Goal: Complete application form: Complete application form

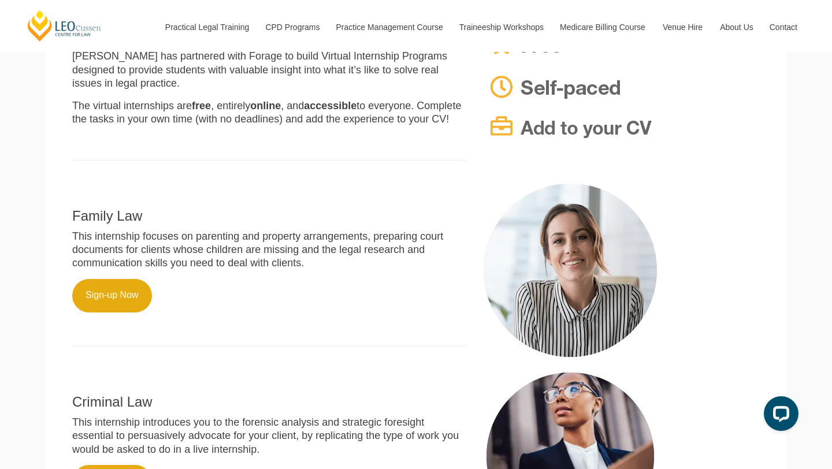
scroll to position [328, 0]
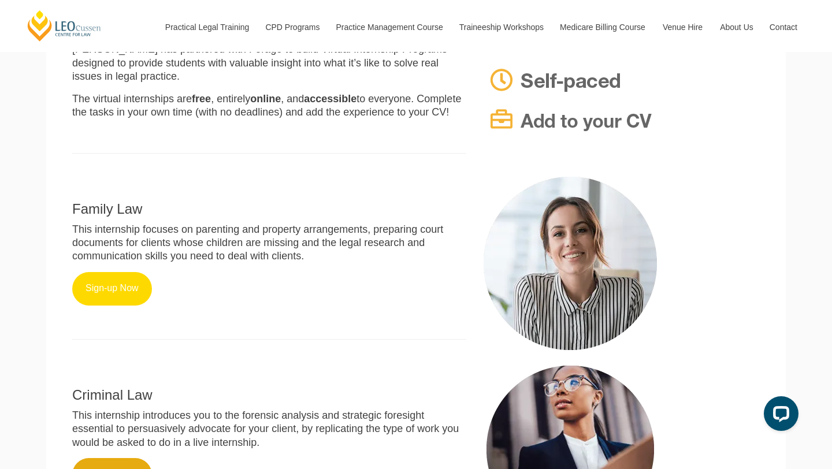
click at [110, 273] on link "Sign-up Now" at bounding box center [112, 289] width 80 height 34
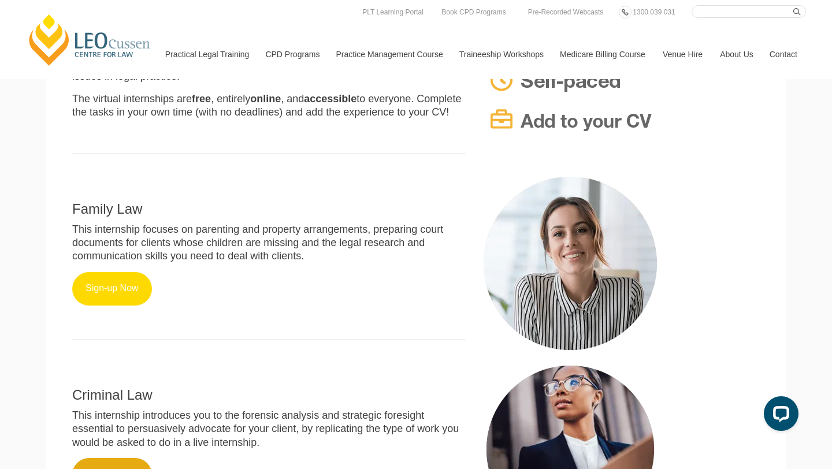
click at [115, 278] on link "Sign-up Now" at bounding box center [112, 289] width 80 height 34
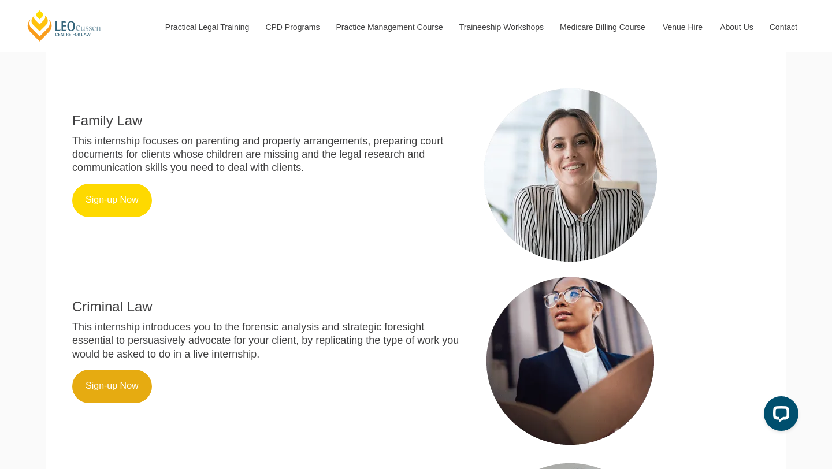
scroll to position [439, 0]
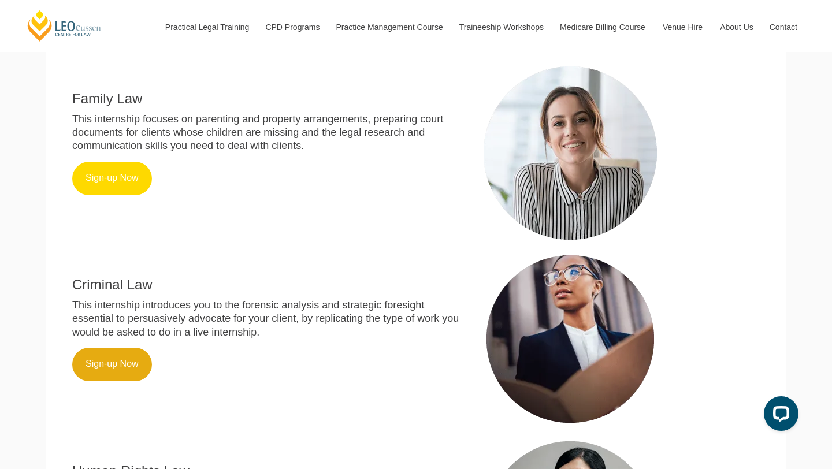
click at [115, 162] on link "Sign-up Now" at bounding box center [112, 179] width 80 height 34
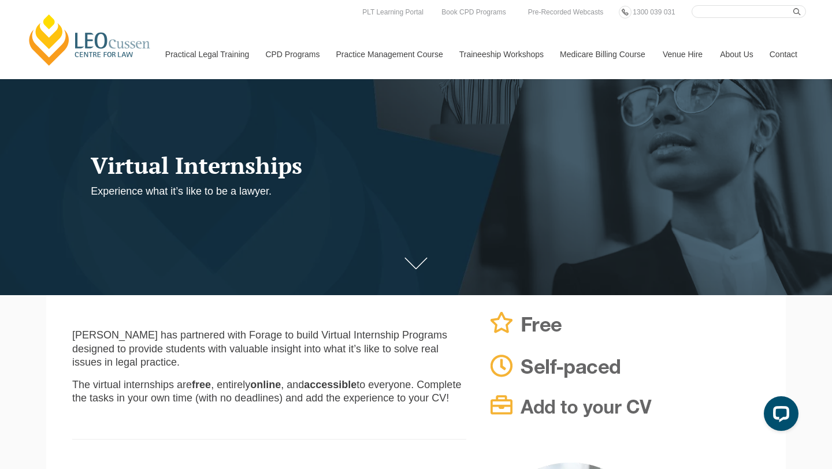
scroll to position [0, 0]
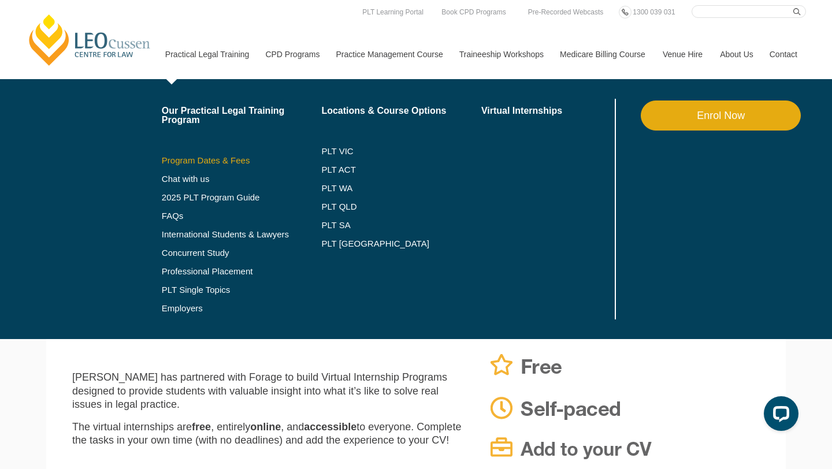
click at [203, 156] on link "Program Dates & Fees" at bounding box center [242, 160] width 160 height 9
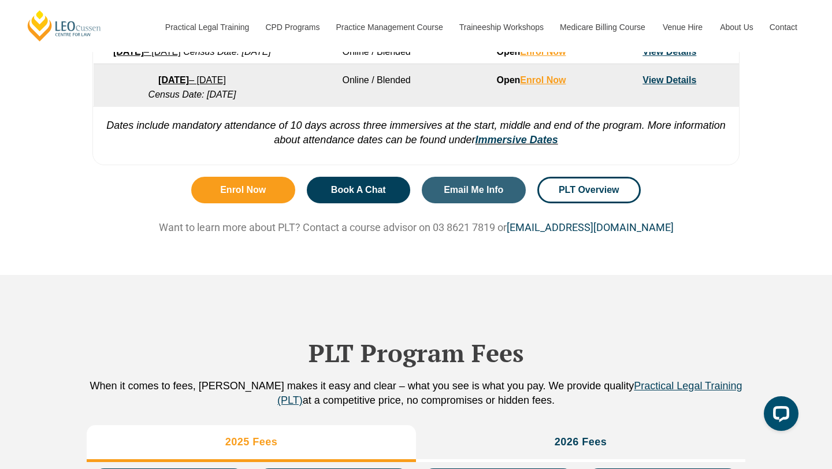
scroll to position [996, 0]
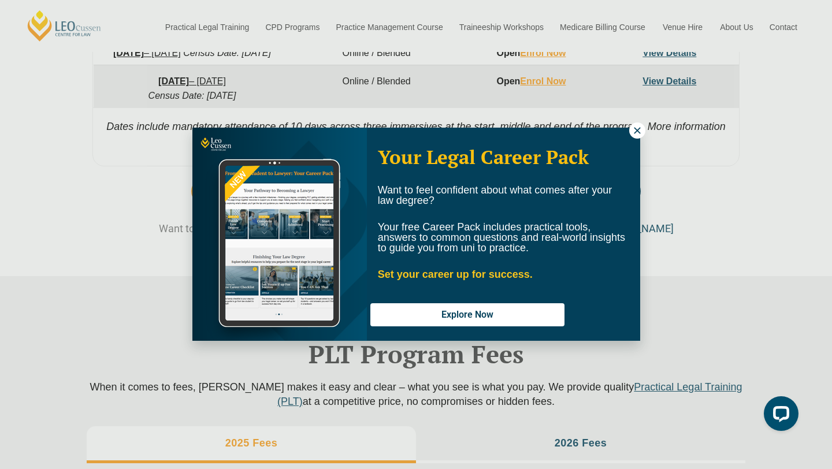
click at [635, 134] on icon at bounding box center [637, 130] width 10 height 10
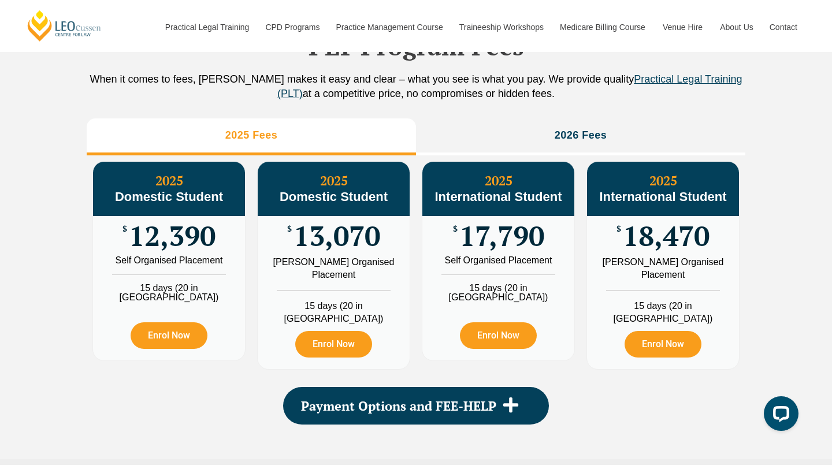
scroll to position [1304, 0]
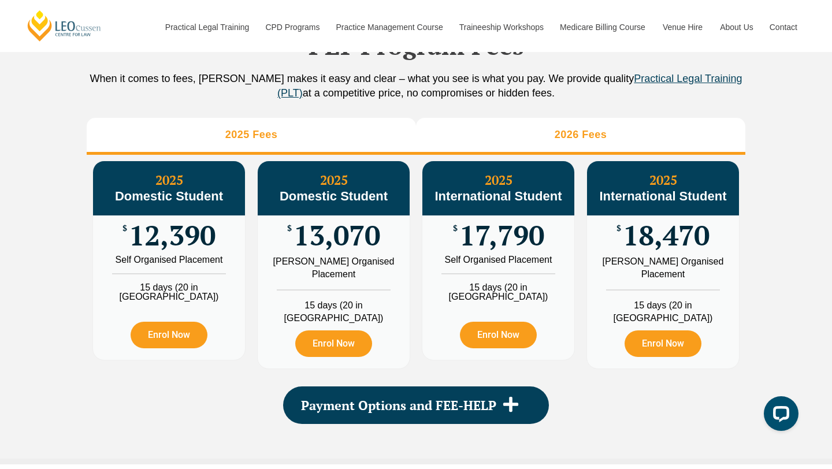
click at [582, 142] on h3 "2026 Fees" at bounding box center [581, 134] width 53 height 13
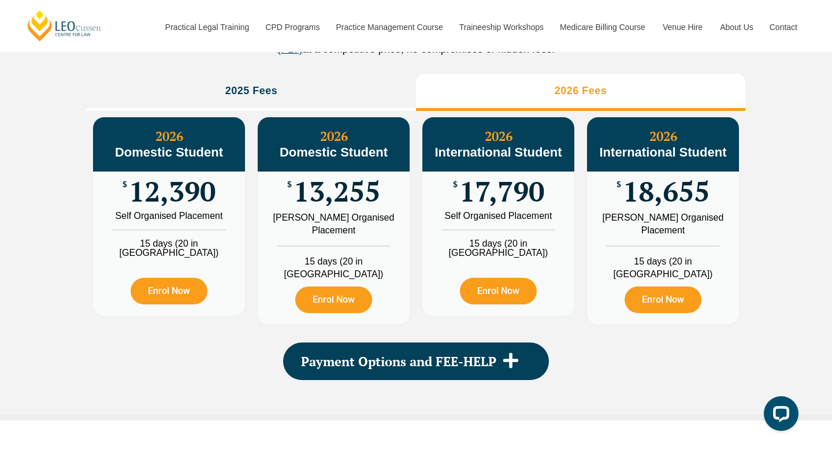
scroll to position [1349, 0]
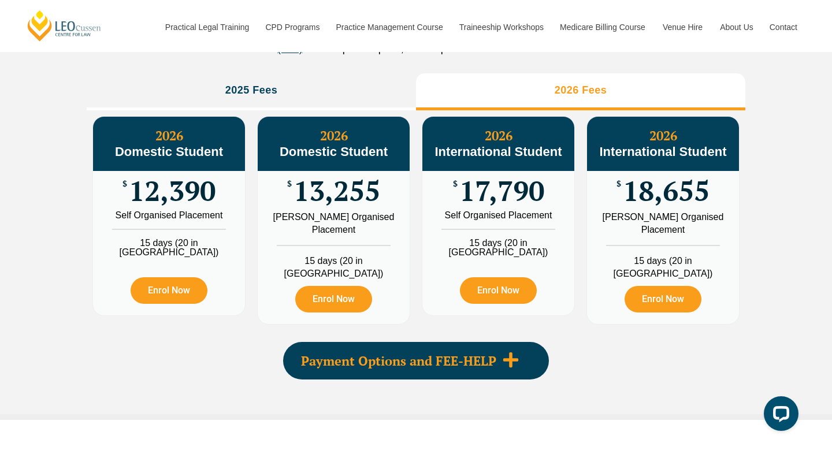
click at [499, 363] on span at bounding box center [510, 360] width 29 height 19
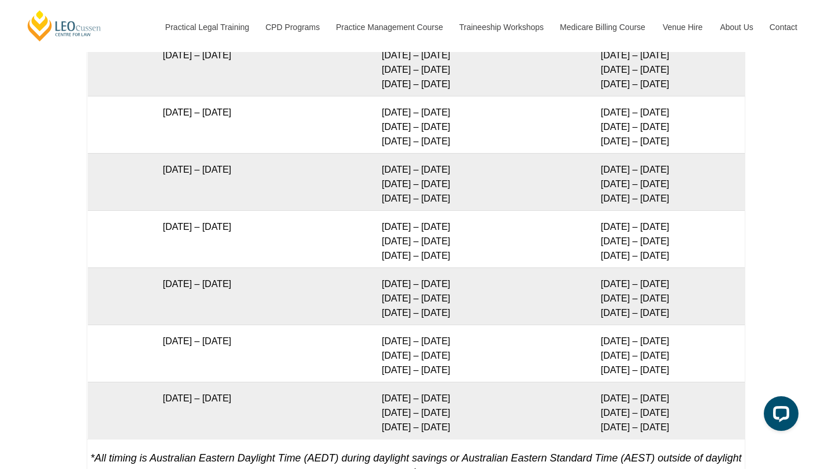
scroll to position [2381, 0]
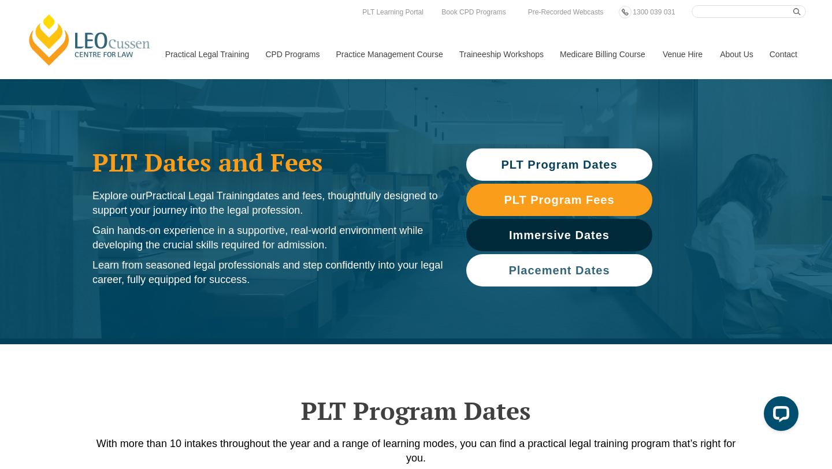
click at [595, 276] on span "Placement Dates" at bounding box center [559, 271] width 101 height 12
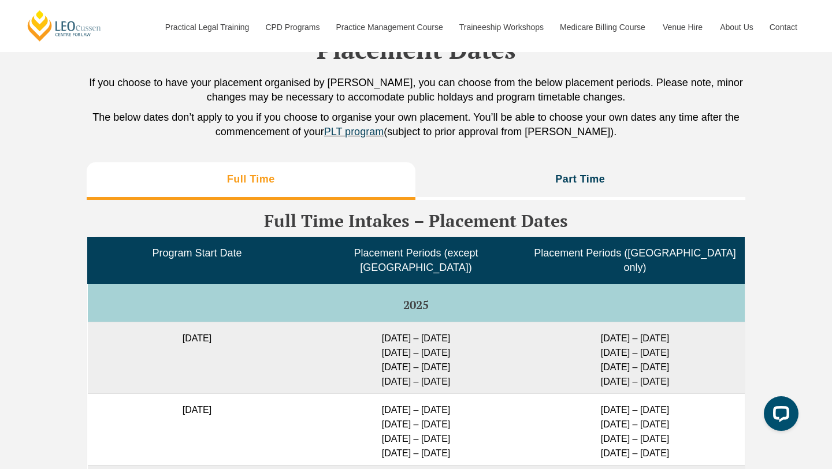
scroll to position [2790, 0]
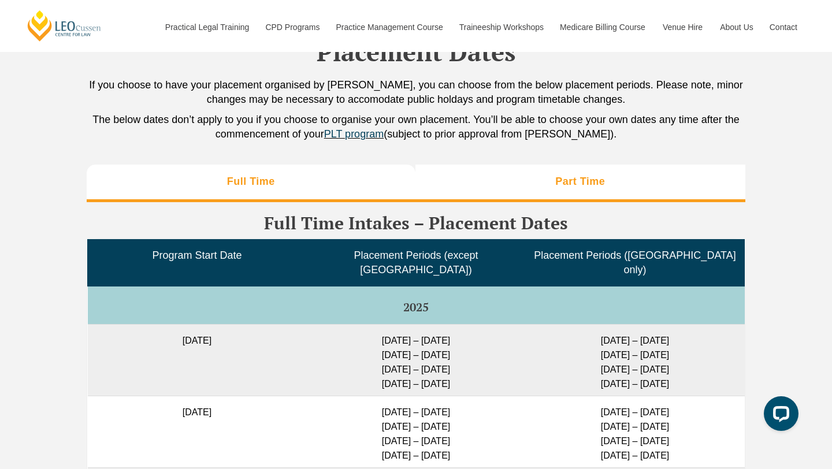
click at [574, 186] on h3 "Part Time" at bounding box center [580, 181] width 50 height 13
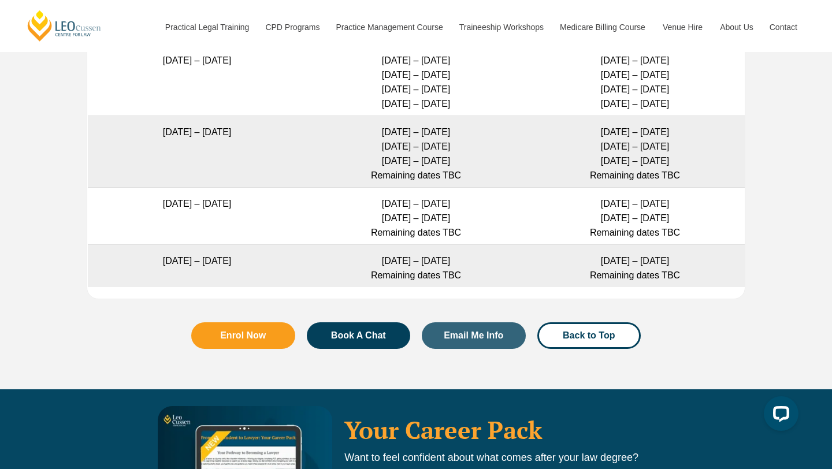
scroll to position [3369, 0]
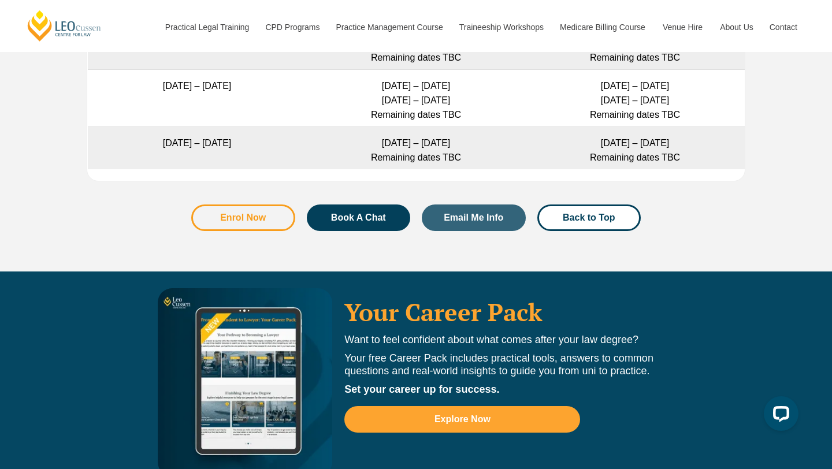
click at [266, 213] on span "Enrol Now" at bounding box center [243, 217] width 73 height 9
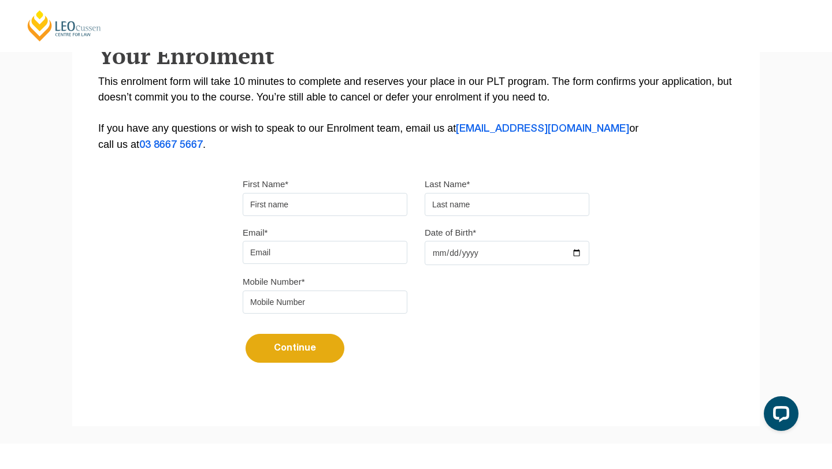
scroll to position [221, 0]
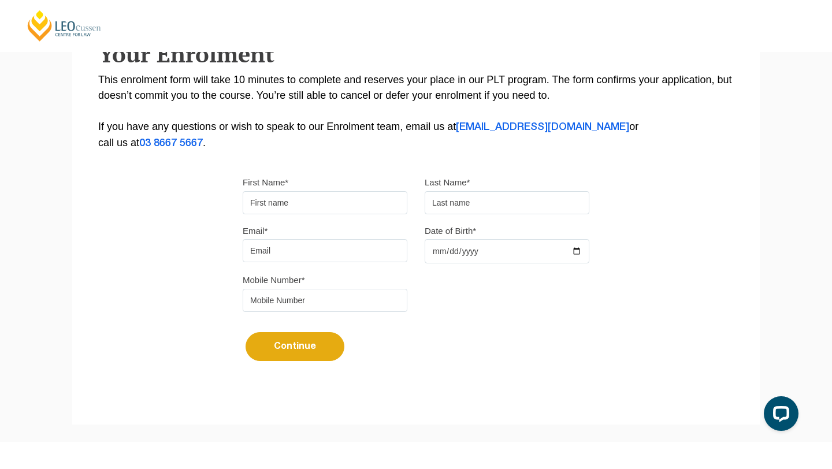
click at [283, 199] on input "First Name*" at bounding box center [325, 202] width 165 height 23
type input "Navamini"
click at [442, 199] on input "text" at bounding box center [507, 202] width 165 height 23
type input "Heva Dewage"
click at [334, 261] on input "Email*" at bounding box center [325, 250] width 165 height 23
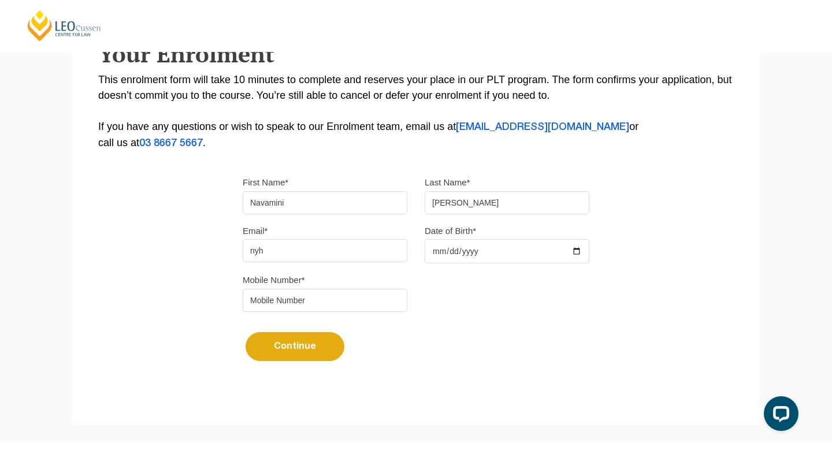
type input "nyheva2000@gmail.com"
click at [430, 254] on input "Date of Birth*" at bounding box center [507, 251] width 165 height 24
type input "2000-01-03"
click at [329, 303] on input "tel" at bounding box center [325, 300] width 165 height 23
type input "0491037997"
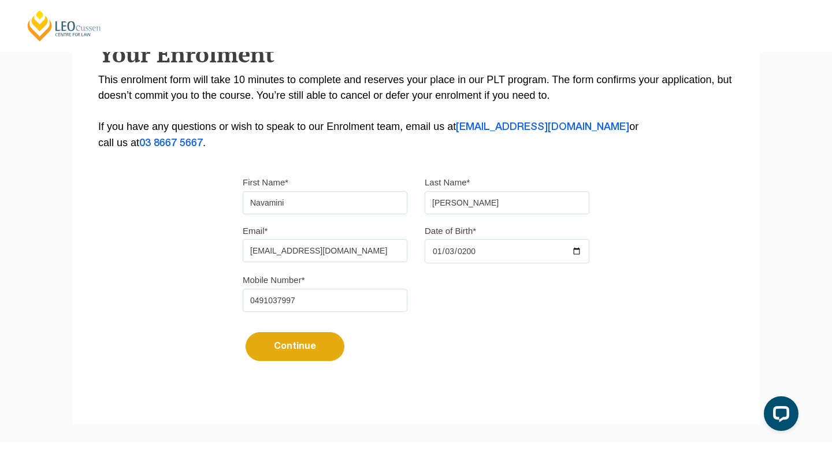
click at [318, 350] on button "Continue" at bounding box center [295, 346] width 99 height 29
select select
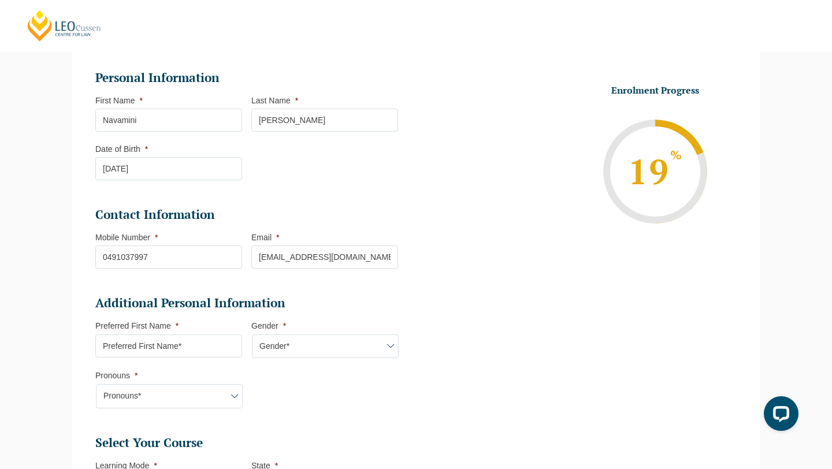
scroll to position [154, 0]
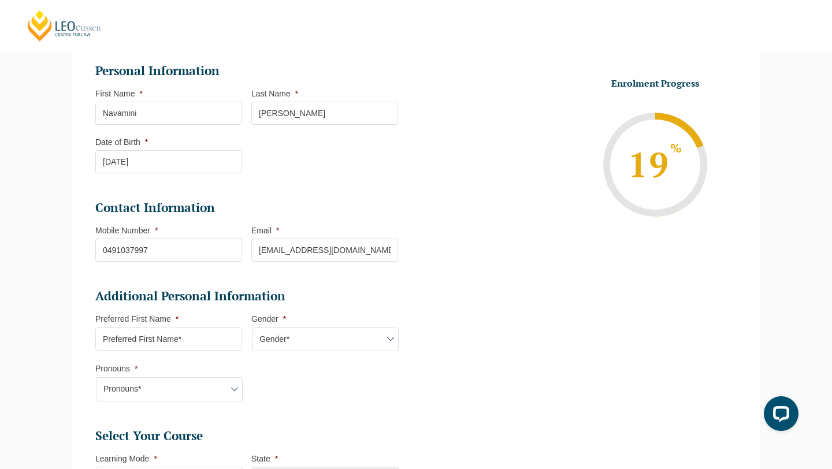
click at [209, 344] on input "Preferred First Name *" at bounding box center [168, 339] width 147 height 23
type input "Nav"
click at [321, 333] on select "Gender* Male Female Nonbinary Intersex Prefer not to disclose Other" at bounding box center [325, 340] width 147 height 24
select select "Female"
click at [252, 329] on select "Gender* Male Female Nonbinary Intersex Prefer not to disclose Other" at bounding box center [325, 340] width 147 height 24
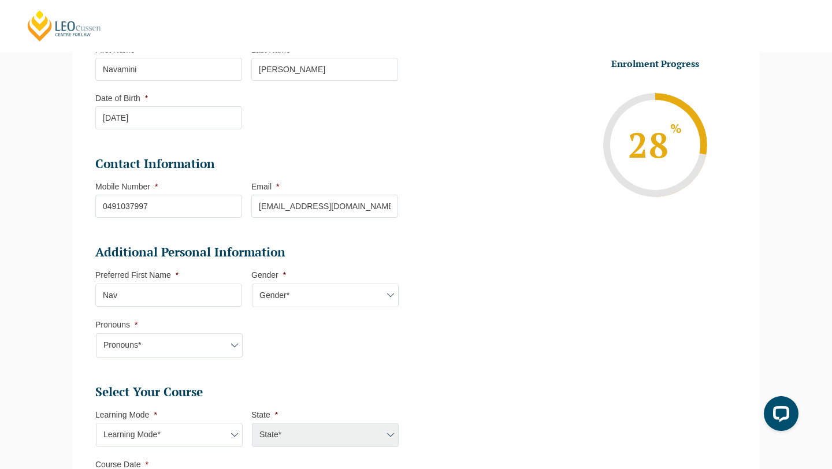
scroll to position [199, 0]
click at [216, 351] on select "Pronouns* She/Her/Hers He/Him/His They/Them/Theirs Other Prefer not to disclose" at bounding box center [169, 345] width 147 height 24
select select "She/Her/Hers"
click at [96, 334] on select "Pronouns* She/Her/Hers He/Him/His They/Them/Theirs Other Prefer not to disclose" at bounding box center [169, 345] width 147 height 24
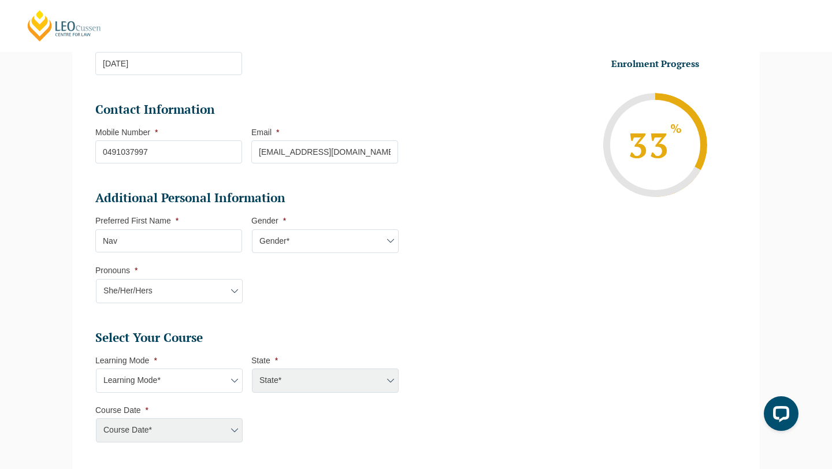
scroll to position [300, 0]
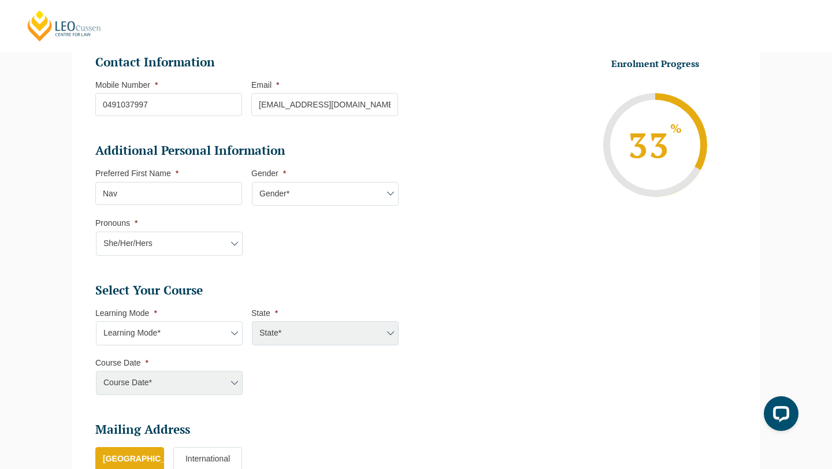
click at [207, 327] on select "Learning Mode* Online Full Time Learning Online Part Time Learning Blended Full…" at bounding box center [169, 333] width 147 height 24
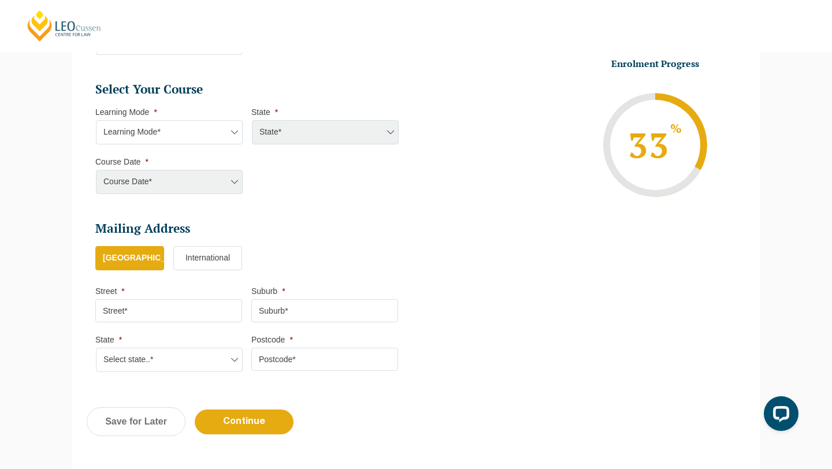
scroll to position [502, 0]
click at [177, 181] on div "Course Date* Maddocks 2024 December 2023 (04-12-2023 to 17-05-2024) May 2023 (2…" at bounding box center [168, 181] width 147 height 24
click at [196, 186] on div "Course Date* Maddocks 2024 December 2023 (04-12-2023 to 17-05-2024) May 2023 (2…" at bounding box center [168, 181] width 147 height 24
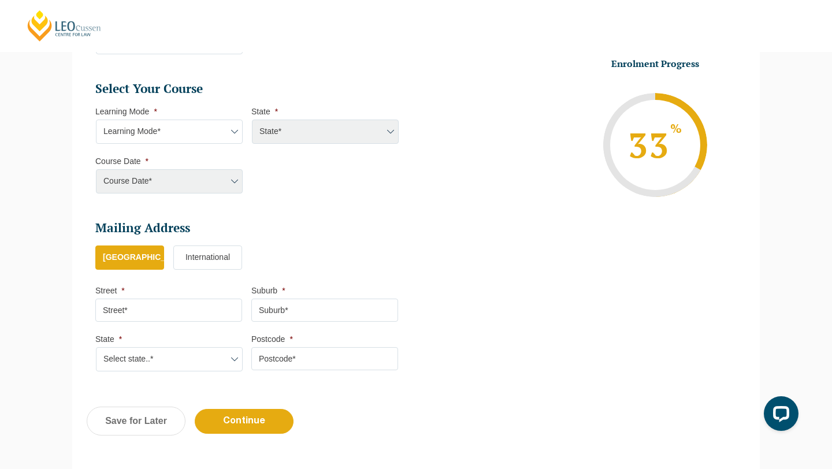
click at [238, 196] on li "Select Your Course This field is hidden when viewing the form Only for Flinder …" at bounding box center [251, 143] width 312 height 125
click at [234, 179] on div "Course Date* Maddocks 2024 December 2023 (04-12-2023 to 17-05-2024) May 2023 (2…" at bounding box center [168, 181] width 147 height 24
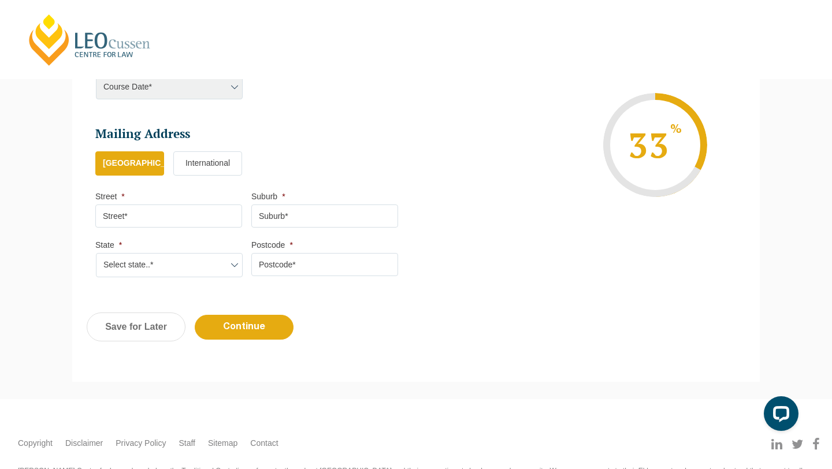
scroll to position [567, 0]
